Goal: Complete Application Form: Complete application form

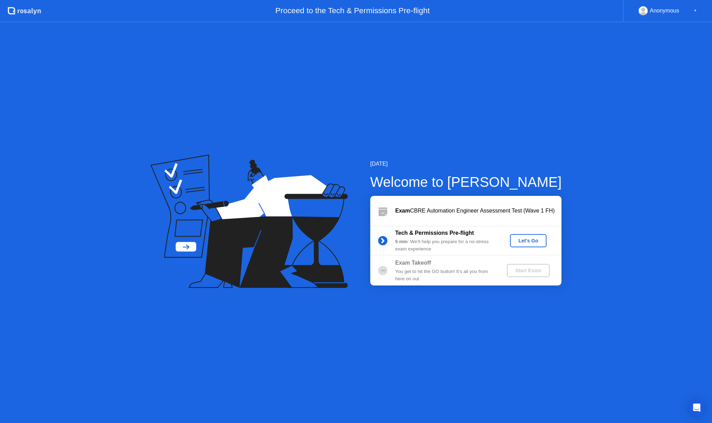
click at [527, 243] on div "Let's Go" at bounding box center [528, 241] width 31 height 6
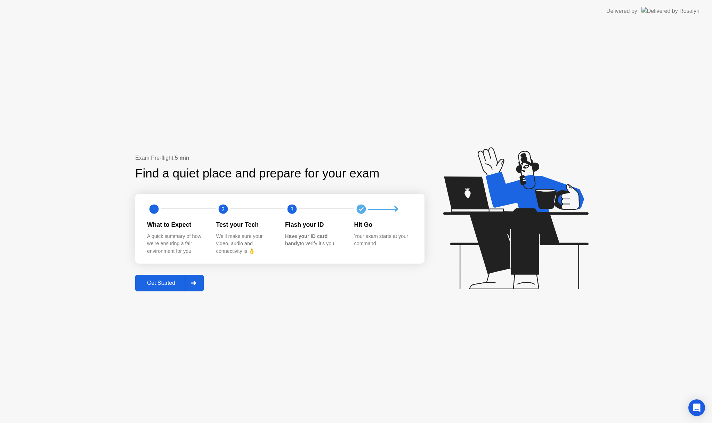
click at [163, 281] on div "Get Started" at bounding box center [161, 283] width 48 height 6
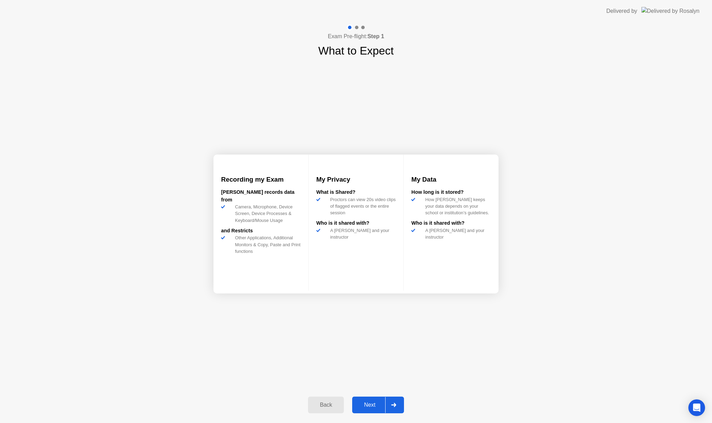
click at [375, 407] on div "Next" at bounding box center [369, 405] width 31 height 6
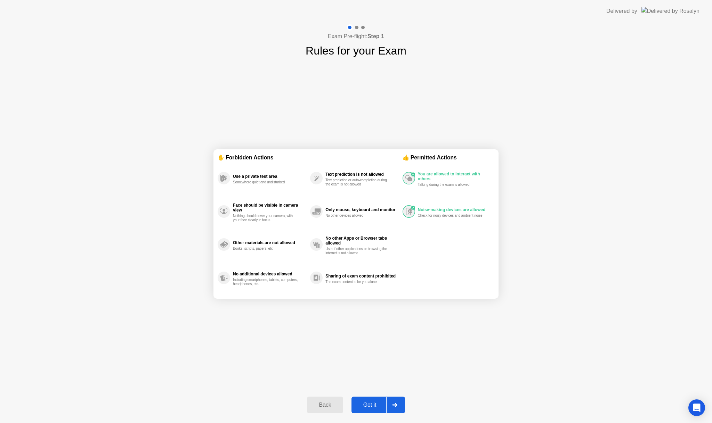
click at [376, 407] on div "Got it" at bounding box center [369, 405] width 33 height 6
select select "**********"
select select "*******"
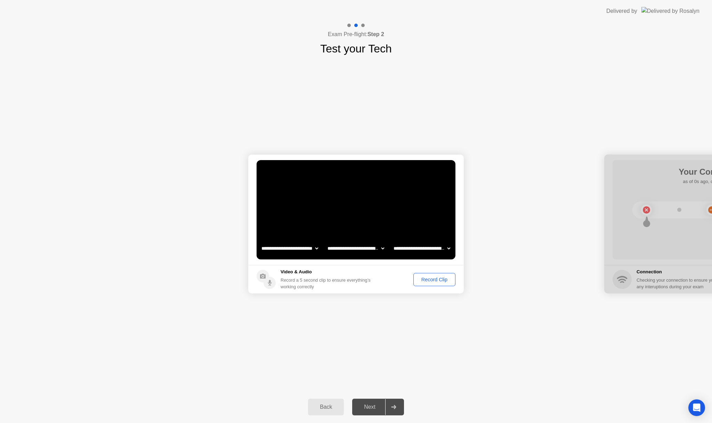
click at [372, 406] on div "Next" at bounding box center [369, 407] width 31 height 6
click at [434, 279] on div "Record Clip" at bounding box center [434, 280] width 37 height 6
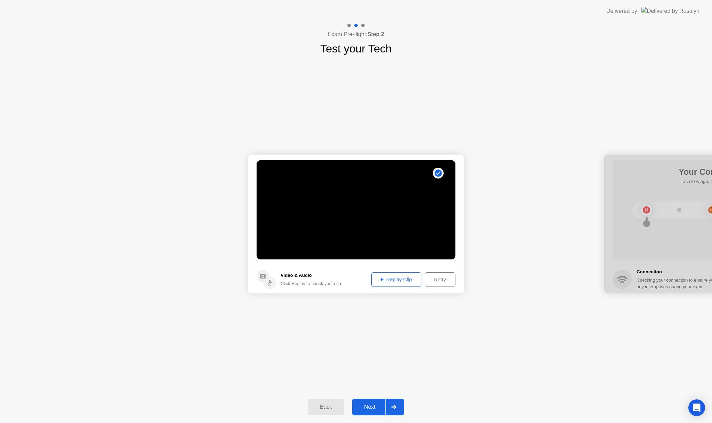
click at [377, 407] on div "Next" at bounding box center [369, 407] width 31 height 6
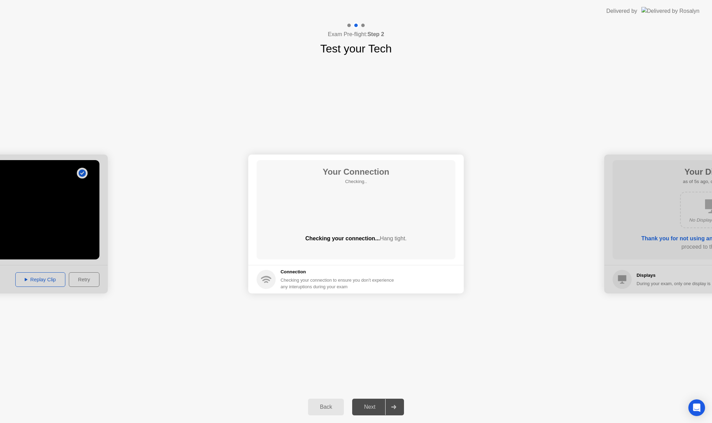
click at [369, 405] on div "Next" at bounding box center [369, 407] width 31 height 6
click at [377, 407] on div "Next" at bounding box center [369, 407] width 31 height 6
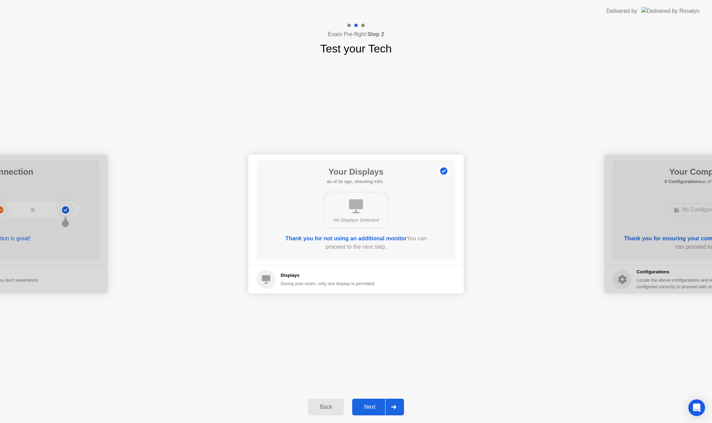
click at [377, 407] on div "Next" at bounding box center [369, 407] width 31 height 6
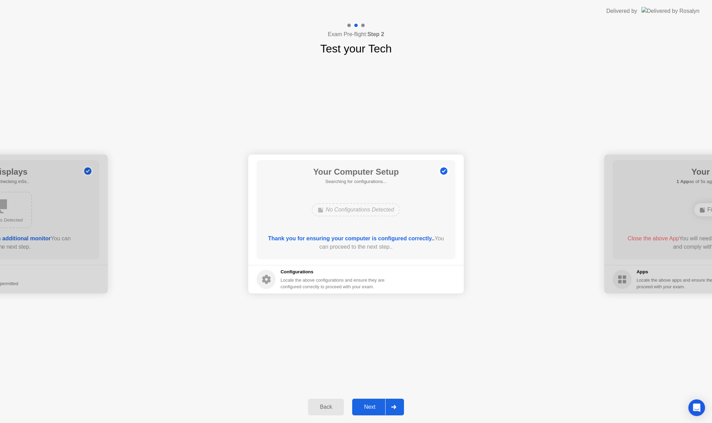
click at [377, 407] on div "Next" at bounding box center [369, 407] width 31 height 6
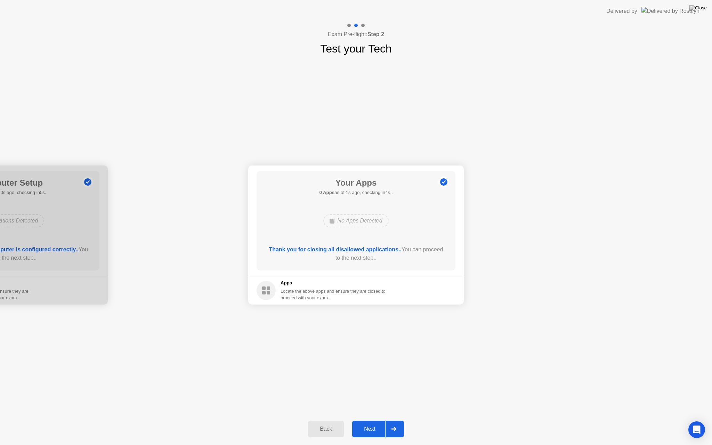
click at [374, 423] on div "Next" at bounding box center [369, 429] width 31 height 6
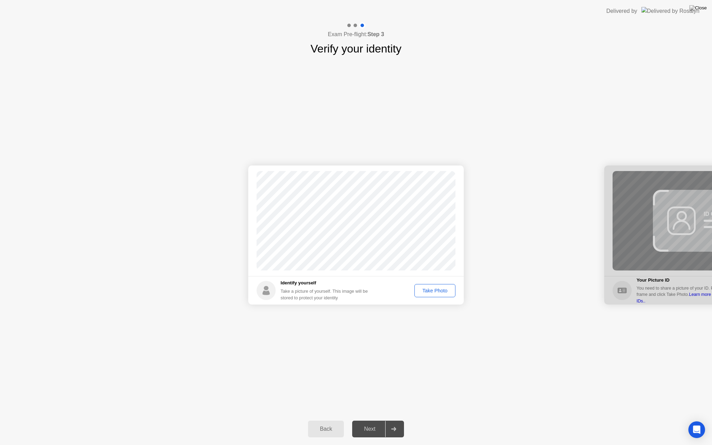
click at [422, 293] on div "Take Photo" at bounding box center [435, 291] width 36 height 6
click at [372, 423] on div "Next" at bounding box center [369, 429] width 31 height 6
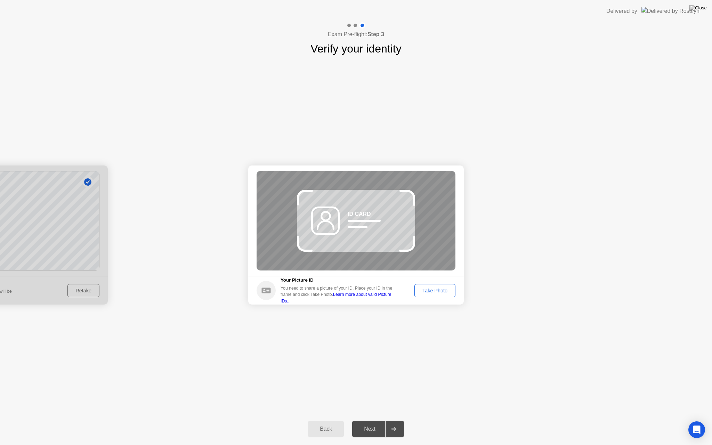
click at [437, 290] on div "Take Photo" at bounding box center [435, 291] width 36 height 6
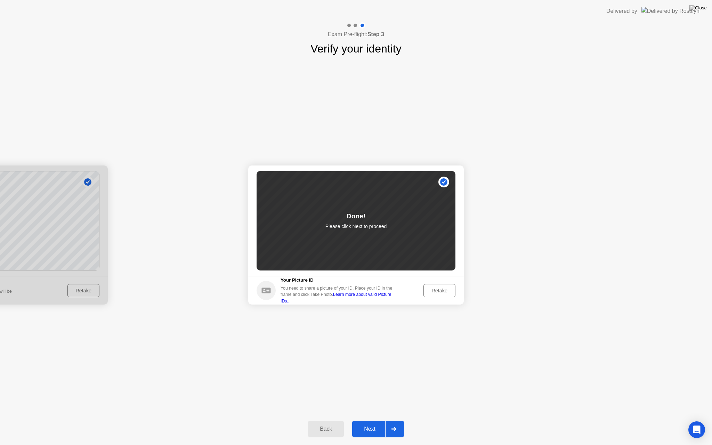
click at [373, 423] on button "Next" at bounding box center [378, 429] width 52 height 17
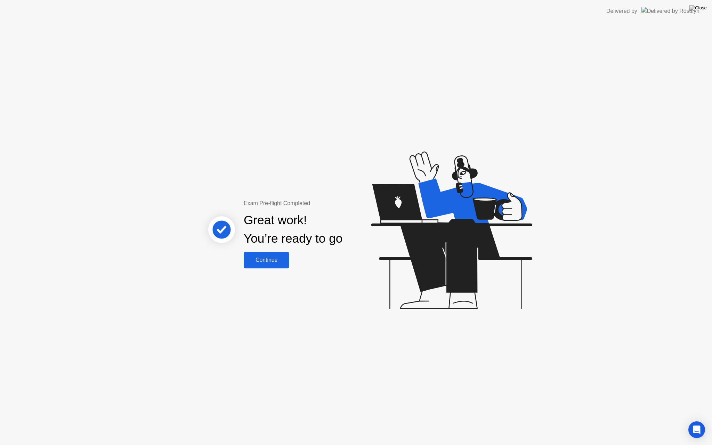
click at [289, 266] on button "Continue" at bounding box center [267, 260] width 46 height 17
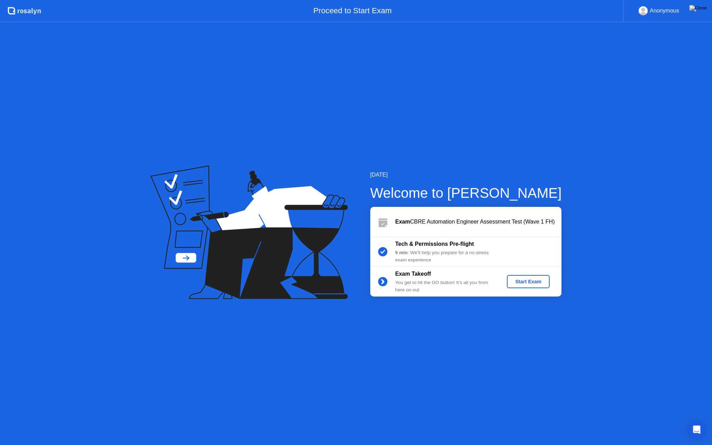
click at [521, 284] on div "Start Exam" at bounding box center [528, 282] width 37 height 6
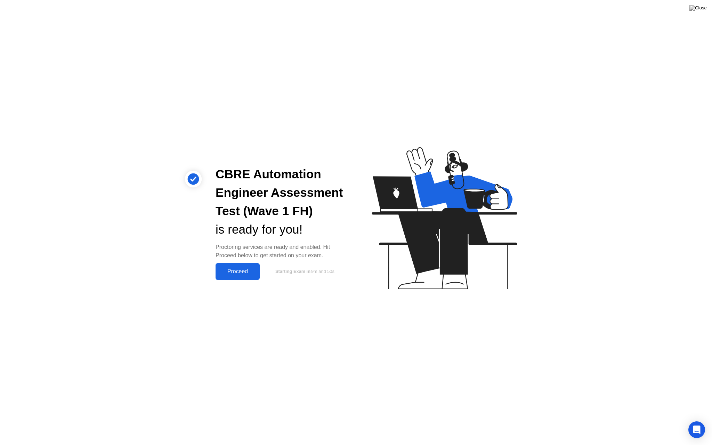
click at [254, 272] on div "Proceed" at bounding box center [238, 271] width 40 height 6
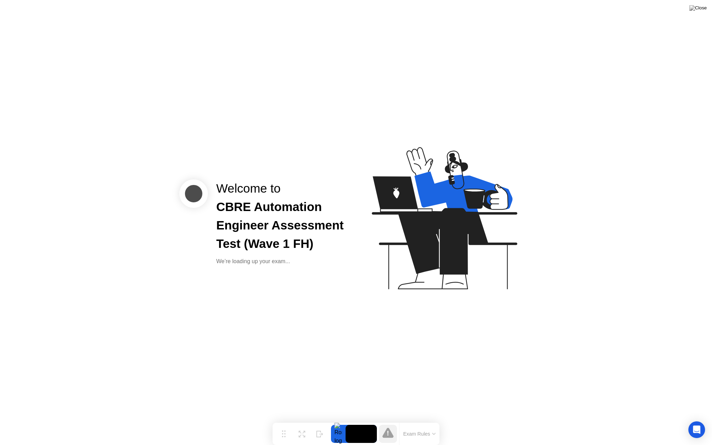
click at [694, 6] on div "Welcome to CBRE Automation Engineer Assessment Test (Wave 1 FH) We’re loading u…" at bounding box center [356, 222] width 712 height 445
click at [699, 8] on img at bounding box center [697, 8] width 17 height 6
